Goal: Task Accomplishment & Management: Complete application form

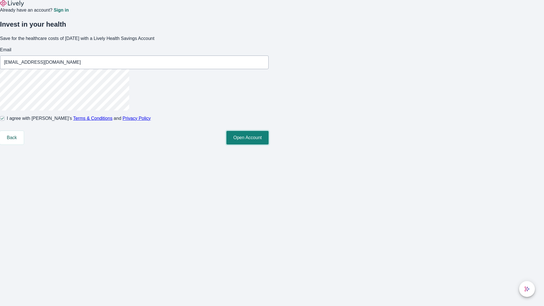
click at [269, 144] on button "Open Account" at bounding box center [247, 138] width 42 height 14
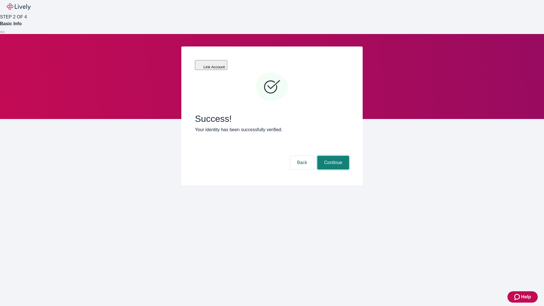
click at [332, 156] on button "Continue" at bounding box center [333, 163] width 32 height 14
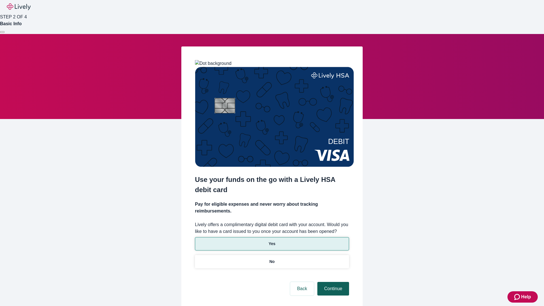
click at [272, 241] on p "Yes" at bounding box center [272, 244] width 7 height 6
click at [332, 282] on button "Continue" at bounding box center [333, 289] width 32 height 14
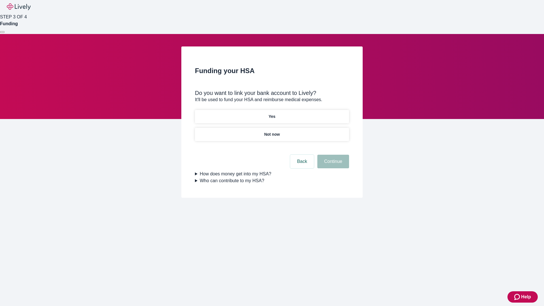
click at [272, 131] on p "Not now" at bounding box center [272, 134] width 16 height 6
click at [332, 165] on button "Continue" at bounding box center [333, 162] width 32 height 14
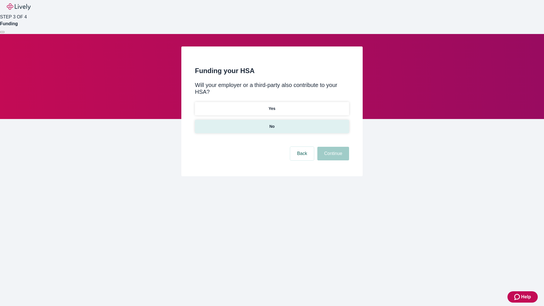
click at [272, 123] on p "No" at bounding box center [271, 126] width 5 height 6
click at [332, 147] on button "Continue" at bounding box center [333, 154] width 32 height 14
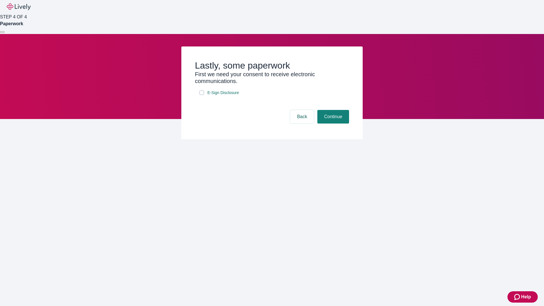
click at [202, 95] on input "E-Sign Disclosure" at bounding box center [201, 92] width 5 height 5
checkbox input "true"
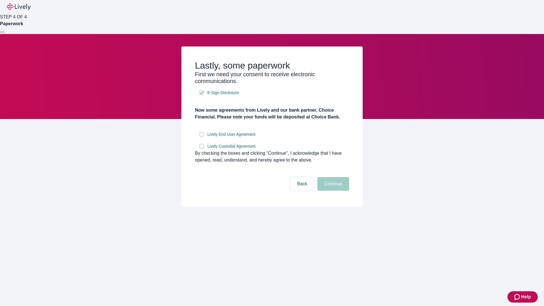
click at [202, 137] on input "Lively End User Agreement" at bounding box center [201, 134] width 5 height 5
checkbox input "true"
click at [202, 148] on input "Lively Custodial Agreement" at bounding box center [201, 146] width 5 height 5
checkbox input "true"
click at [332, 191] on button "Continue" at bounding box center [333, 184] width 32 height 14
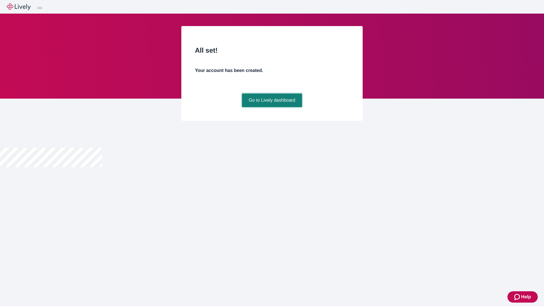
click at [272, 107] on link "Go to Lively dashboard" at bounding box center [272, 100] width 60 height 14
